Goal: Information Seeking & Learning: Learn about a topic

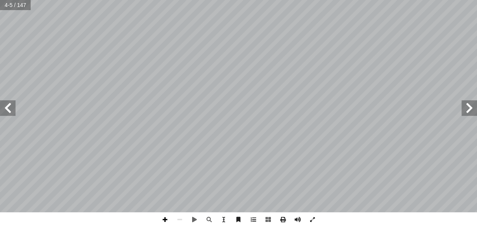
click at [165, 219] on span at bounding box center [165, 219] width 15 height 15
click at [9, 7] on input "text" at bounding box center [15, 5] width 31 height 10
type input "**"
click at [180, 217] on span at bounding box center [179, 219] width 15 height 15
click at [9, 107] on span at bounding box center [8, 108] width 16 height 16
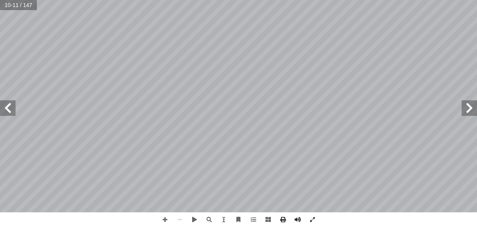
click at [9, 107] on span at bounding box center [8, 108] width 16 height 16
click at [465, 110] on span at bounding box center [470, 108] width 16 height 16
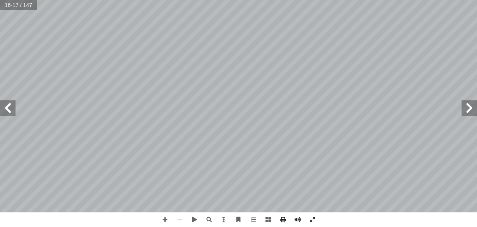
click at [465, 110] on span at bounding box center [470, 108] width 16 height 16
click at [162, 217] on span at bounding box center [165, 219] width 15 height 15
click at [166, 216] on span at bounding box center [165, 219] width 15 height 15
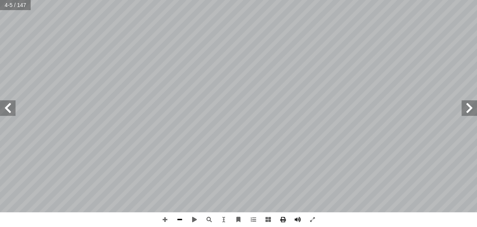
click at [180, 219] on span at bounding box center [179, 219] width 15 height 15
click at [163, 218] on span at bounding box center [165, 219] width 15 height 15
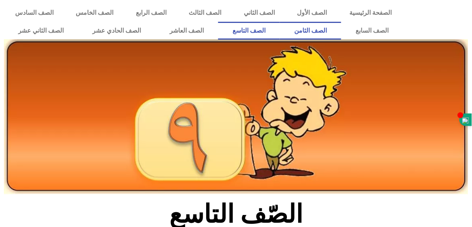
click at [280, 22] on link "الصف الثامن" at bounding box center [310, 31] width 61 height 18
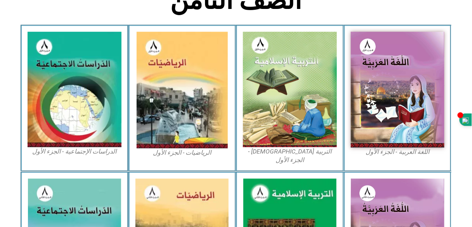
scroll to position [214, 0]
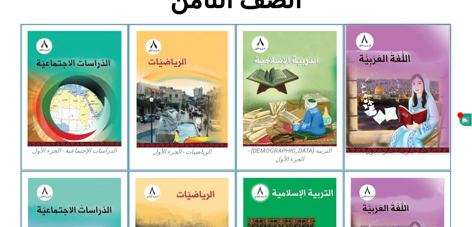
click at [371, 105] on img at bounding box center [397, 88] width 103 height 127
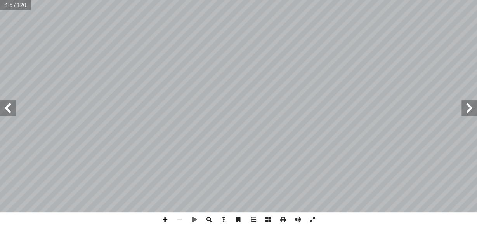
click at [164, 218] on span at bounding box center [165, 219] width 15 height 15
click at [208, 217] on span at bounding box center [209, 219] width 15 height 15
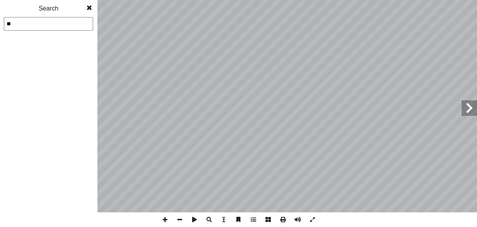
type input "*"
type input "*****"
click at [90, 8] on span at bounding box center [89, 8] width 14 height 16
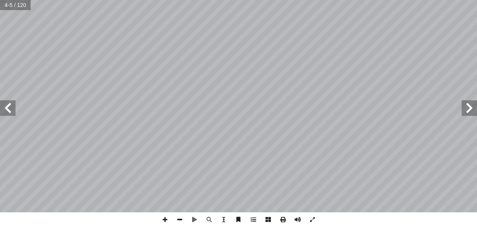
click at [179, 222] on span at bounding box center [179, 219] width 15 height 15
click at [162, 219] on span at bounding box center [165, 219] width 15 height 15
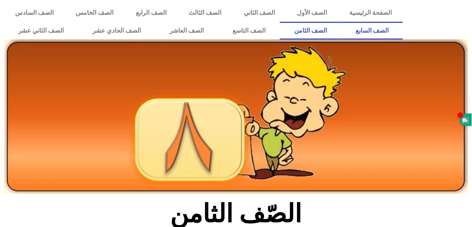
click at [341, 22] on link "الصف السابع" at bounding box center [372, 31] width 62 height 18
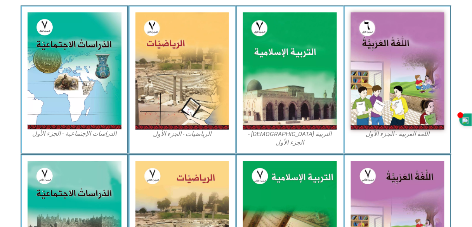
scroll to position [235, 0]
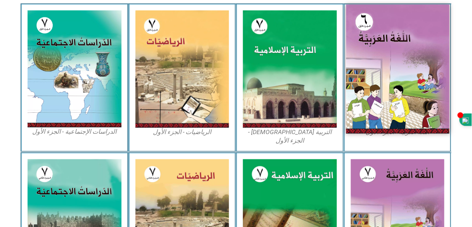
click at [403, 49] on img at bounding box center [397, 69] width 103 height 129
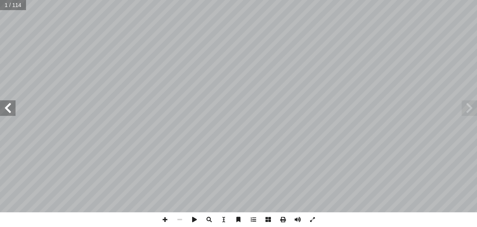
click at [15, 106] on span at bounding box center [8, 108] width 16 height 16
